Goal: Information Seeking & Learning: Learn about a topic

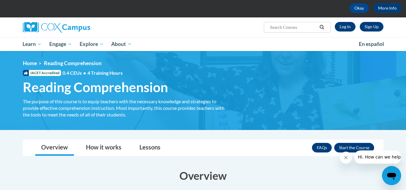
scroll to position [17, 0]
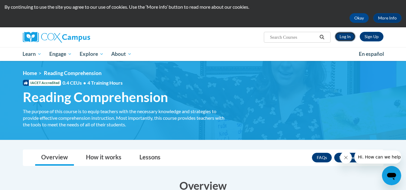
click at [344, 41] on link "Log In" at bounding box center [345, 37] width 21 height 10
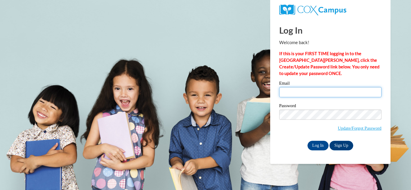
drag, startPoint x: 0, startPoint y: 0, endPoint x: 342, endPoint y: 92, distance: 354.6
click at [342, 92] on input "Email" at bounding box center [330, 92] width 102 height 10
type input "[EMAIL_ADDRESS][DOMAIN_NAME]"
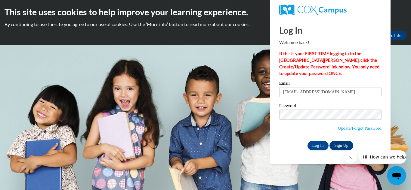
click at [282, 134] on span "Update/Forgot Password" at bounding box center [330, 122] width 102 height 25
click at [319, 142] on input "Log In" at bounding box center [317, 146] width 21 height 10
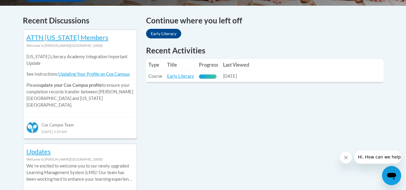
scroll to position [253, 0]
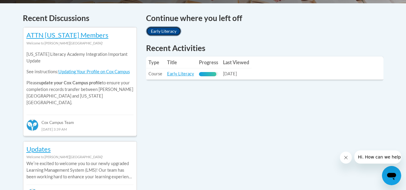
click at [171, 34] on link "Early Literacy" at bounding box center [163, 31] width 35 height 10
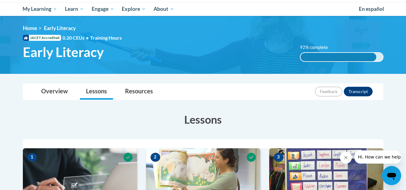
scroll to position [62, 0]
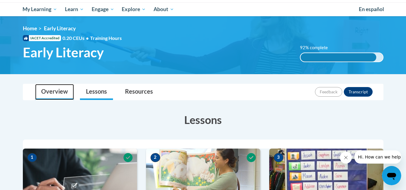
click at [70, 91] on link "Overview" at bounding box center [54, 92] width 39 height 16
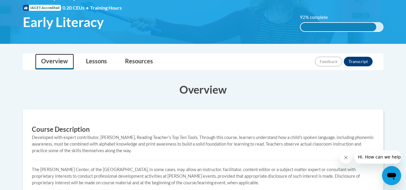
scroll to position [0, 0]
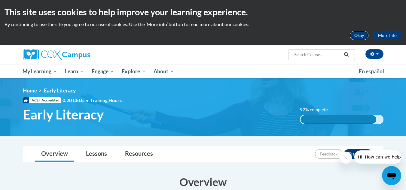
click at [361, 32] on button "Okay" at bounding box center [359, 36] width 19 height 10
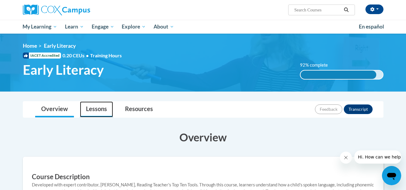
click at [102, 105] on link "Lessons" at bounding box center [96, 110] width 33 height 16
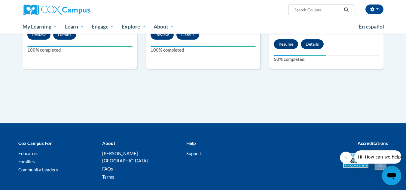
scroll to position [419, 0]
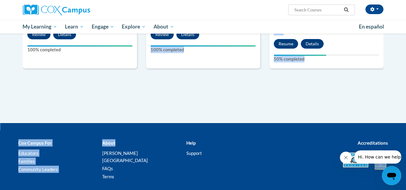
drag, startPoint x: 150, startPoint y: 138, endPoint x: 104, endPoint y: 49, distance: 100.0
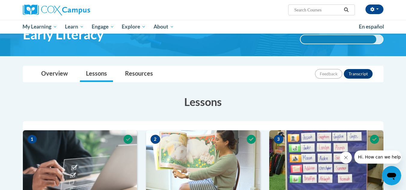
scroll to position [33, 0]
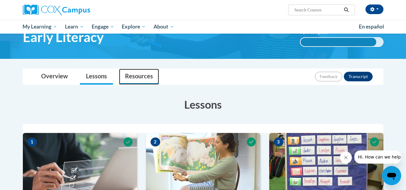
click at [138, 79] on link "Resources" at bounding box center [139, 77] width 40 height 16
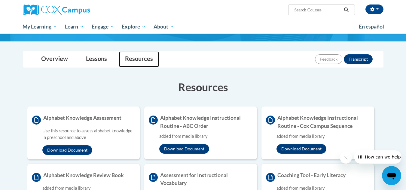
scroll to position [0, 0]
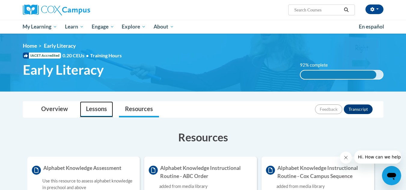
click at [97, 109] on link "Lessons" at bounding box center [96, 110] width 33 height 16
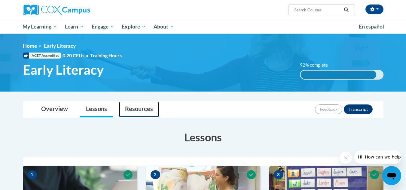
click at [153, 117] on link "Resources" at bounding box center [139, 110] width 40 height 16
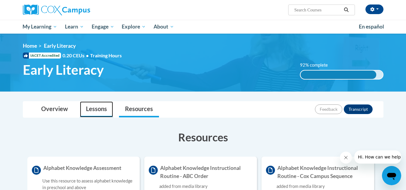
click at [95, 105] on link "Lessons" at bounding box center [96, 110] width 33 height 16
